Goal: Task Accomplishment & Management: Manage account settings

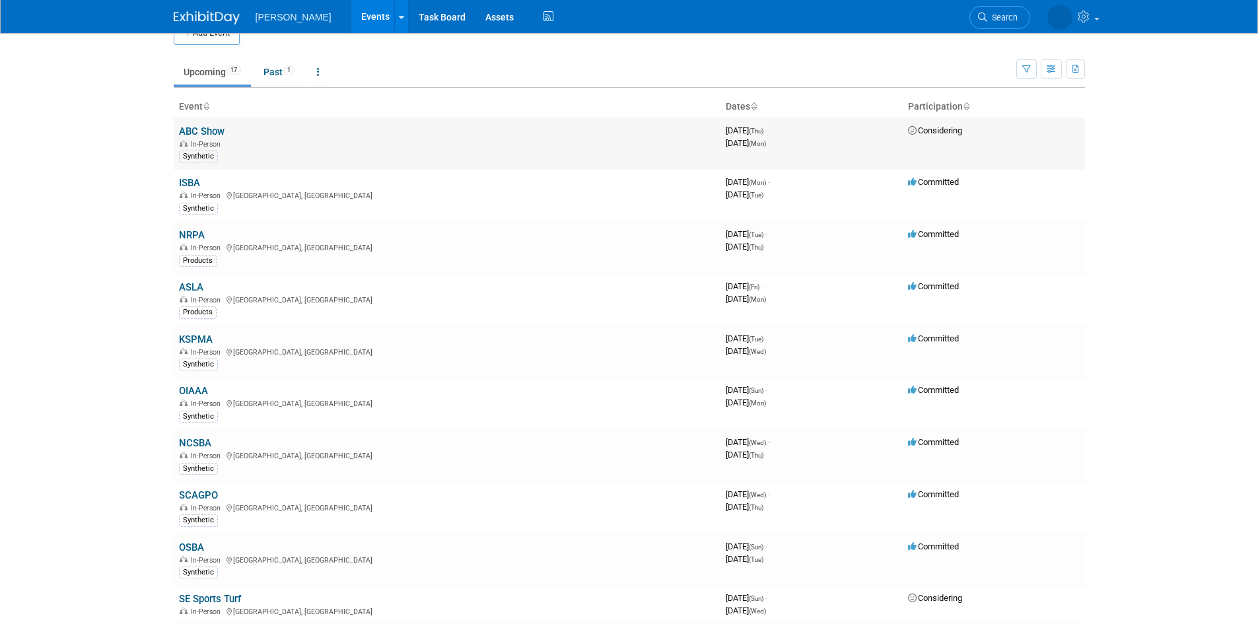
click at [1034, 135] on td "Considering" at bounding box center [994, 143] width 182 height 51
click at [419, 141] on div "In-Person" at bounding box center [447, 143] width 536 height 11
click at [193, 128] on link "ABC Show" at bounding box center [202, 131] width 46 height 12
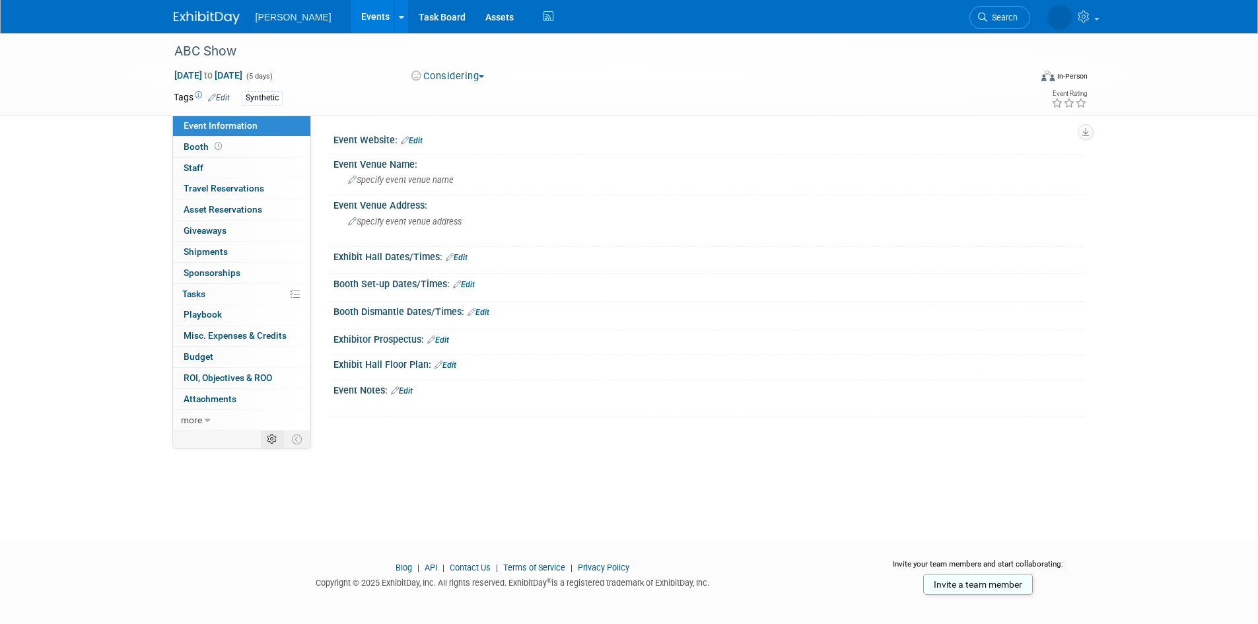
click at [273, 443] on icon at bounding box center [272, 439] width 10 height 10
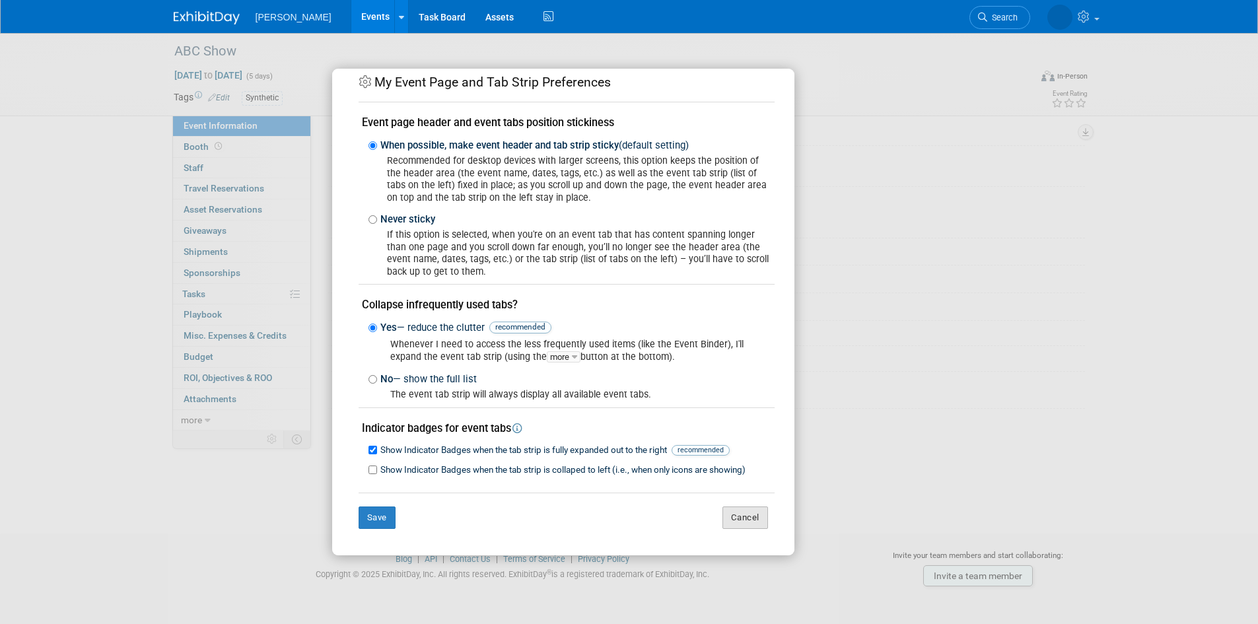
scroll to position [11, 0]
click at [737, 525] on button "Cancel" at bounding box center [745, 517] width 46 height 22
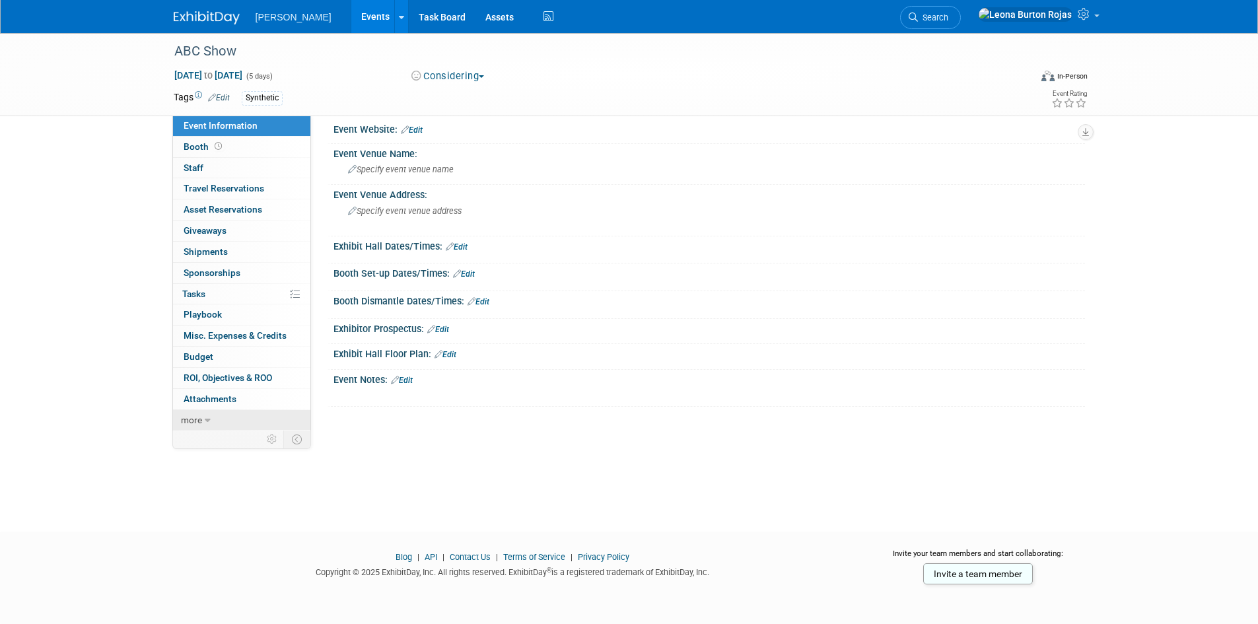
click at [234, 423] on link "more" at bounding box center [241, 420] width 137 height 20
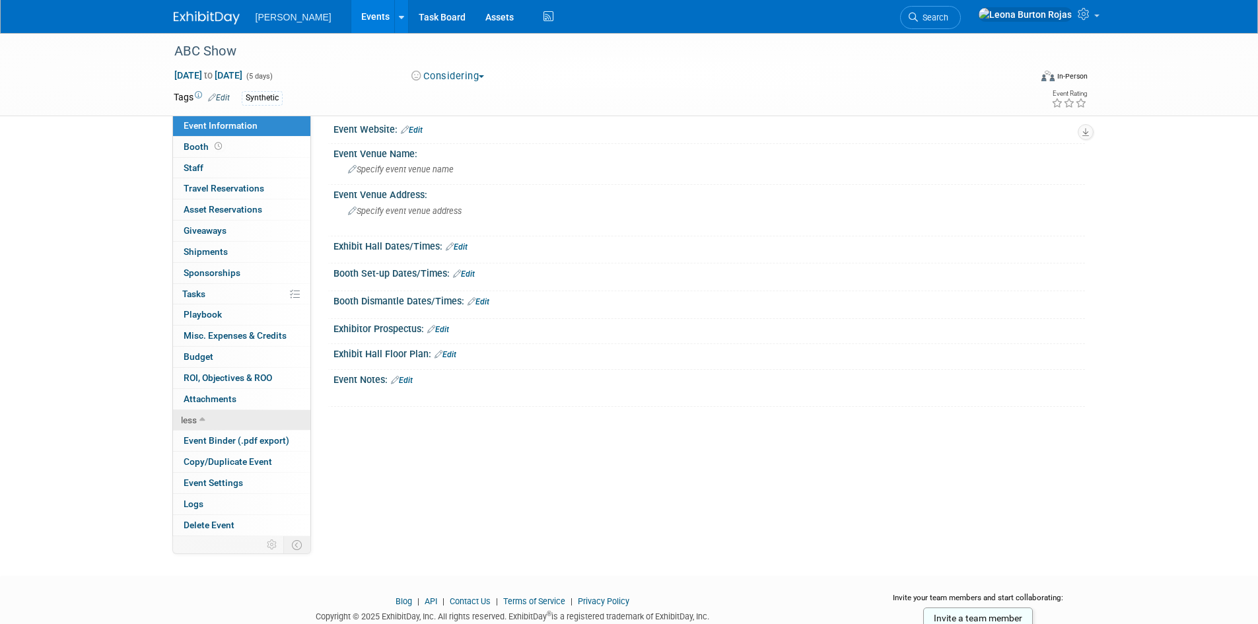
scroll to position [55, 0]
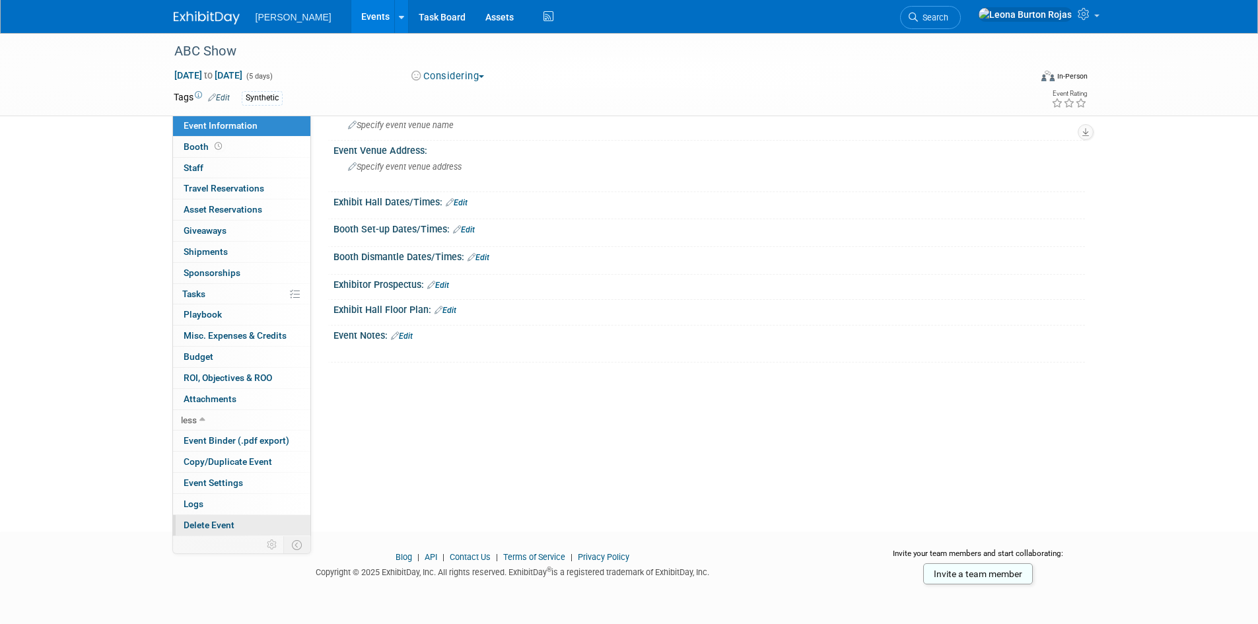
click at [230, 515] on link "Delete Event" at bounding box center [241, 525] width 137 height 20
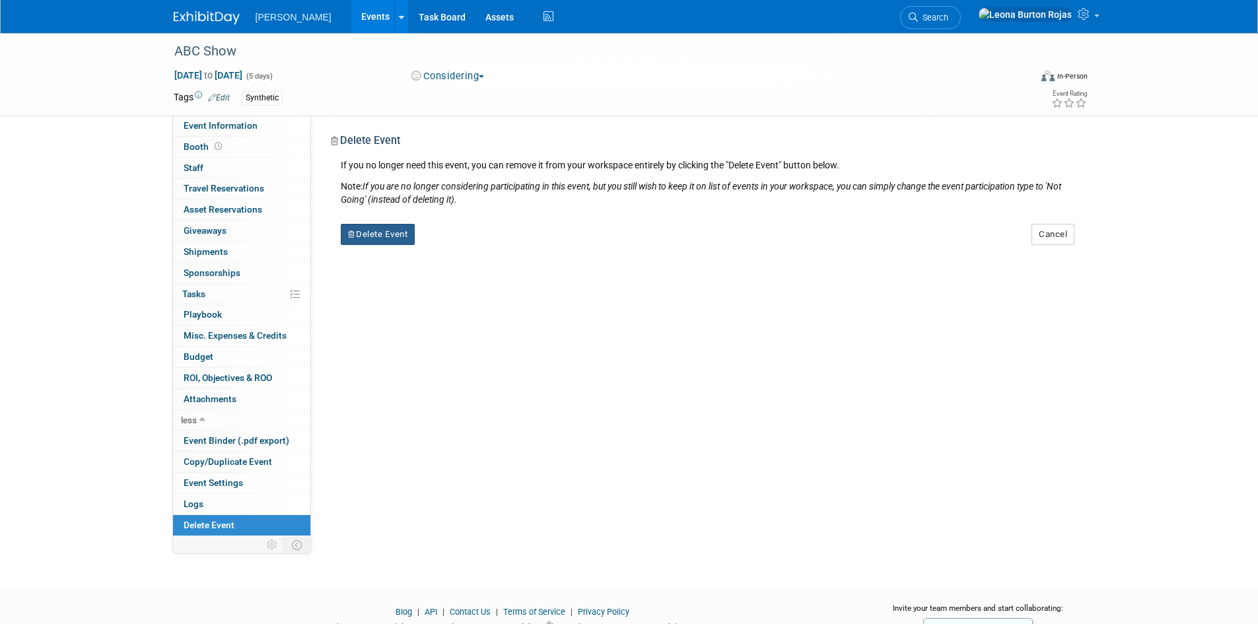
click at [366, 232] on button "Delete Event" at bounding box center [378, 234] width 75 height 21
click at [458, 242] on link "Yes" at bounding box center [461, 244] width 38 height 21
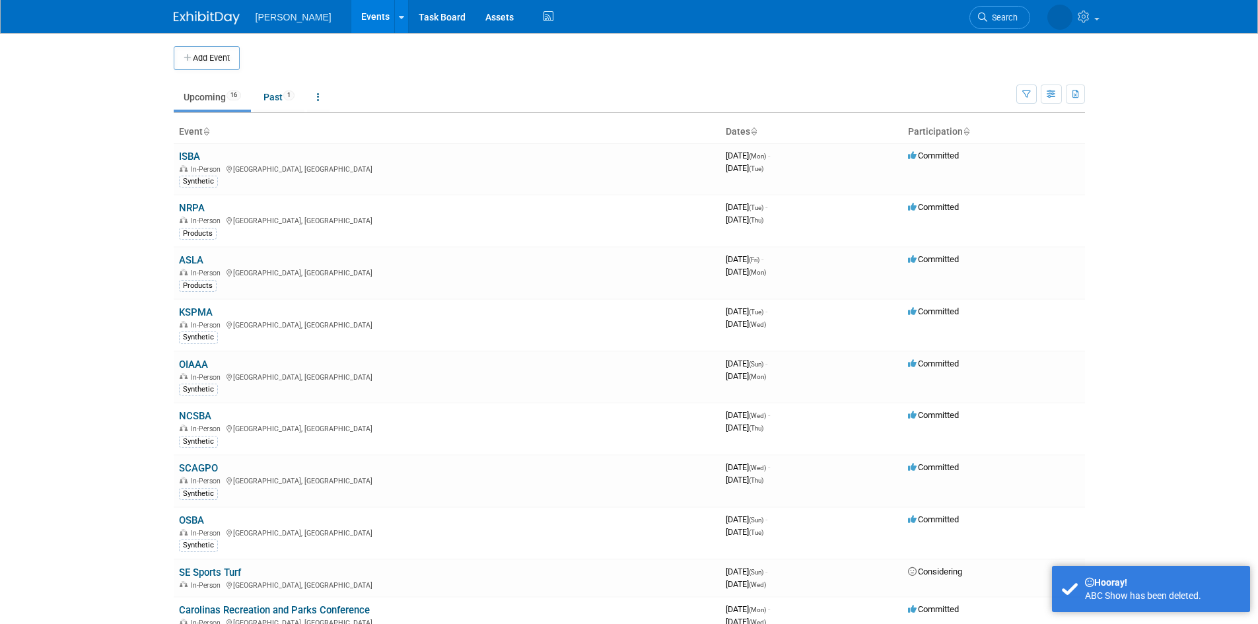
click at [88, 281] on body "Motz Events Add Event Bulk Upload Events Shareable Event Boards Recently Viewed…" at bounding box center [629, 312] width 1258 height 624
